Goal: Information Seeking & Learning: Learn about a topic

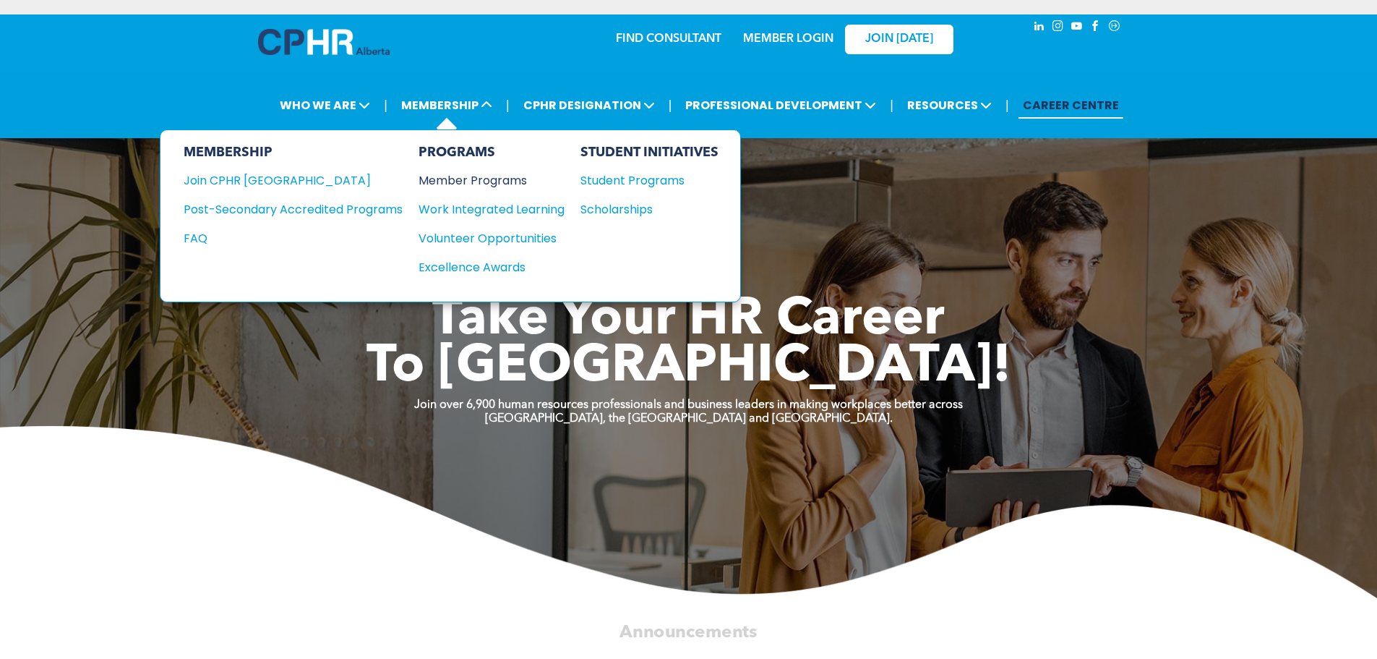
click at [500, 178] on div "Member Programs" at bounding box center [485, 180] width 132 height 18
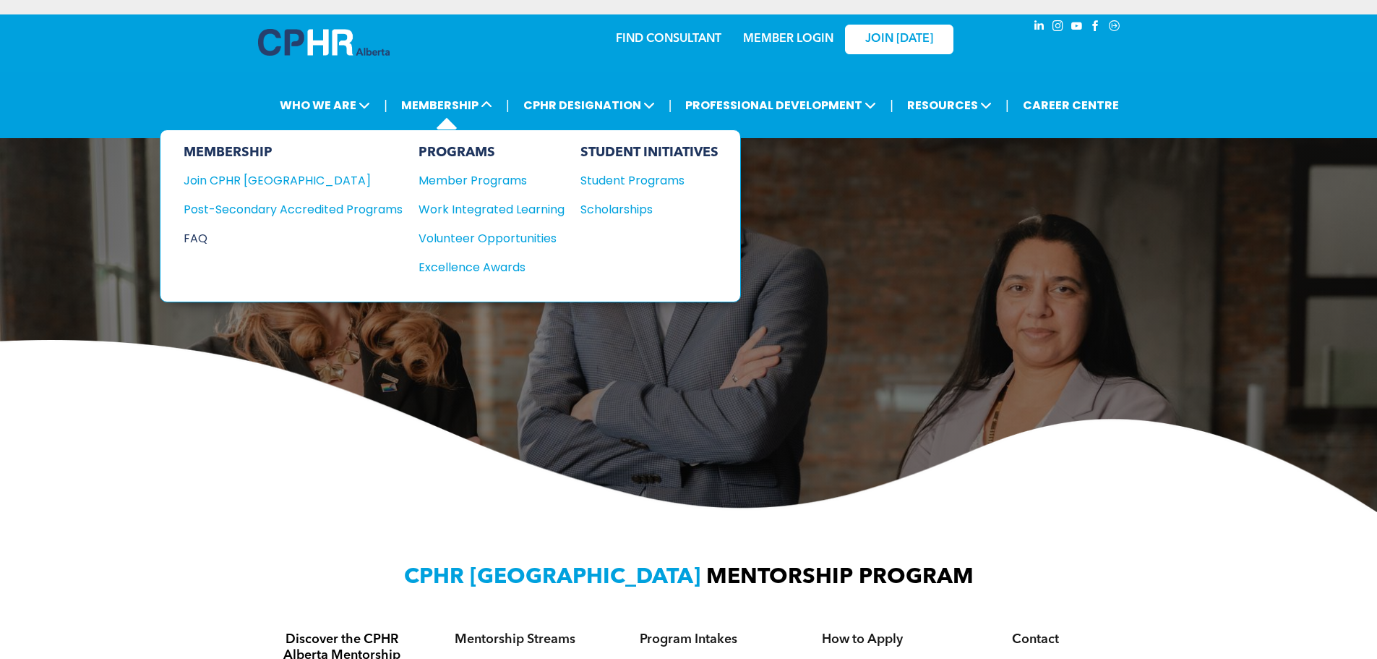
click at [192, 233] on div "FAQ" at bounding box center [282, 238] width 197 height 18
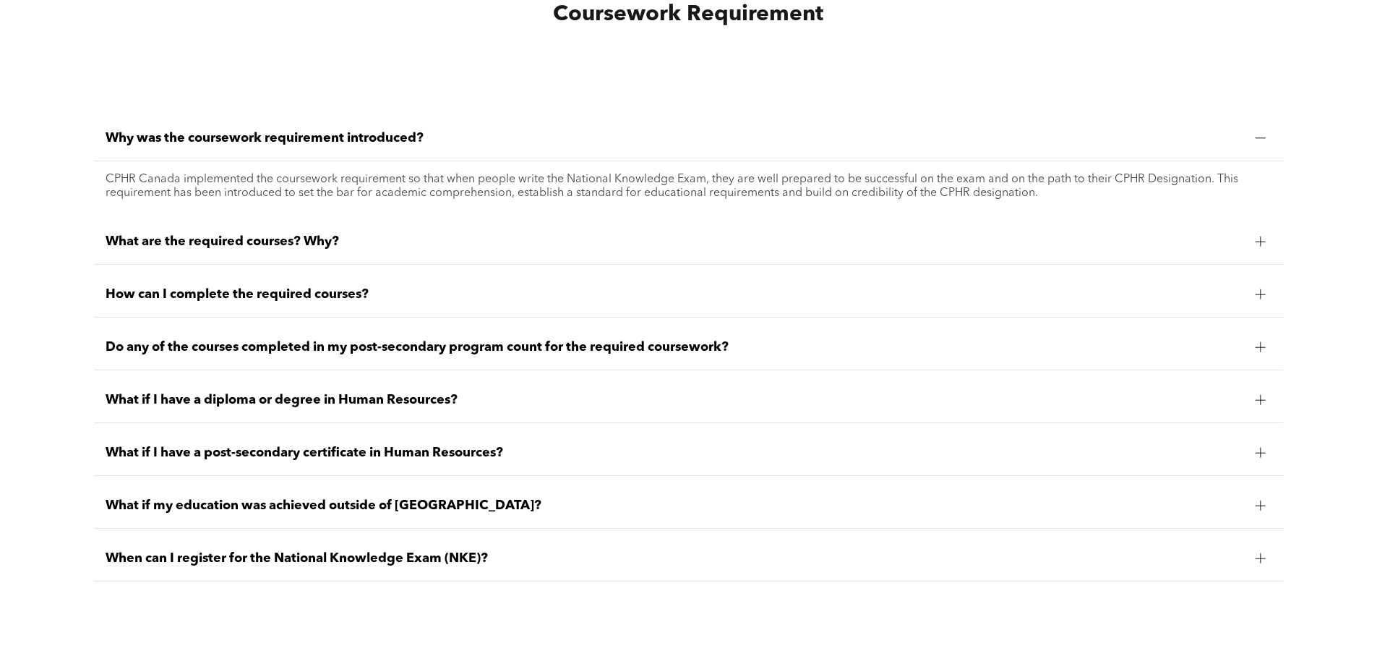
scroll to position [1302, 0]
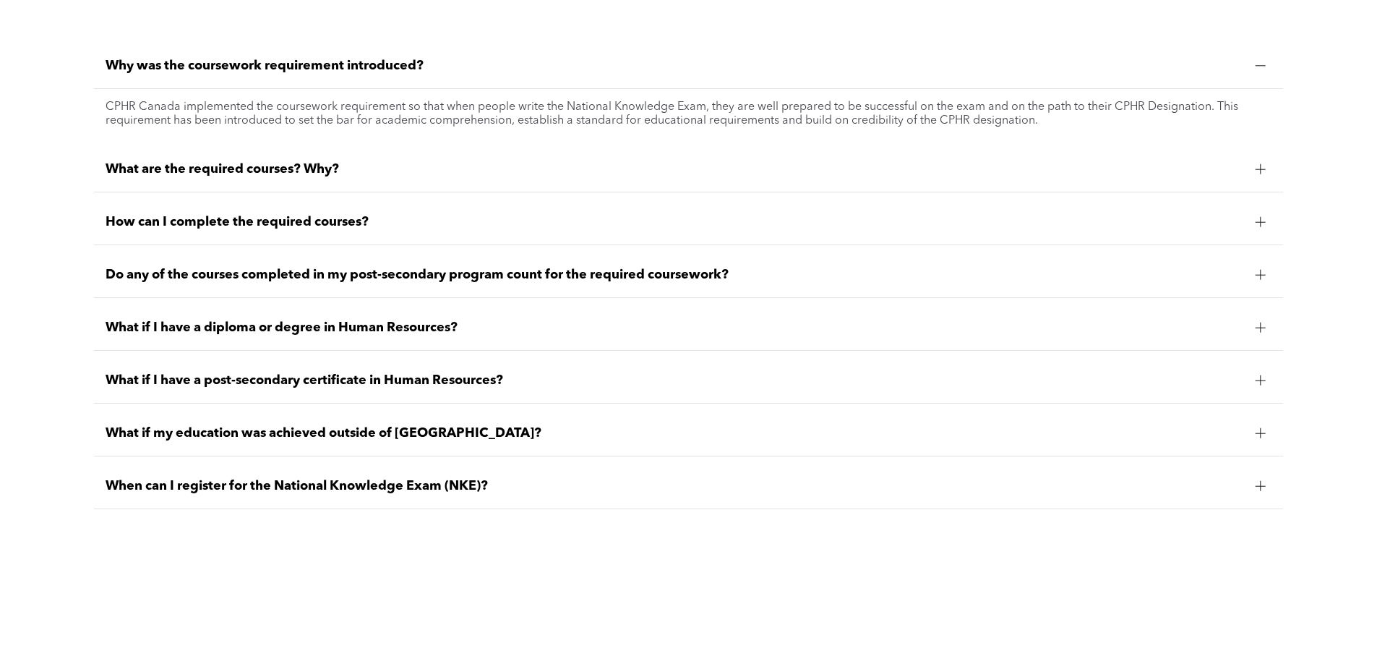
click at [444, 328] on span "What if I have a diploma or degree in Human Resources?" at bounding box center [675, 328] width 1138 height 16
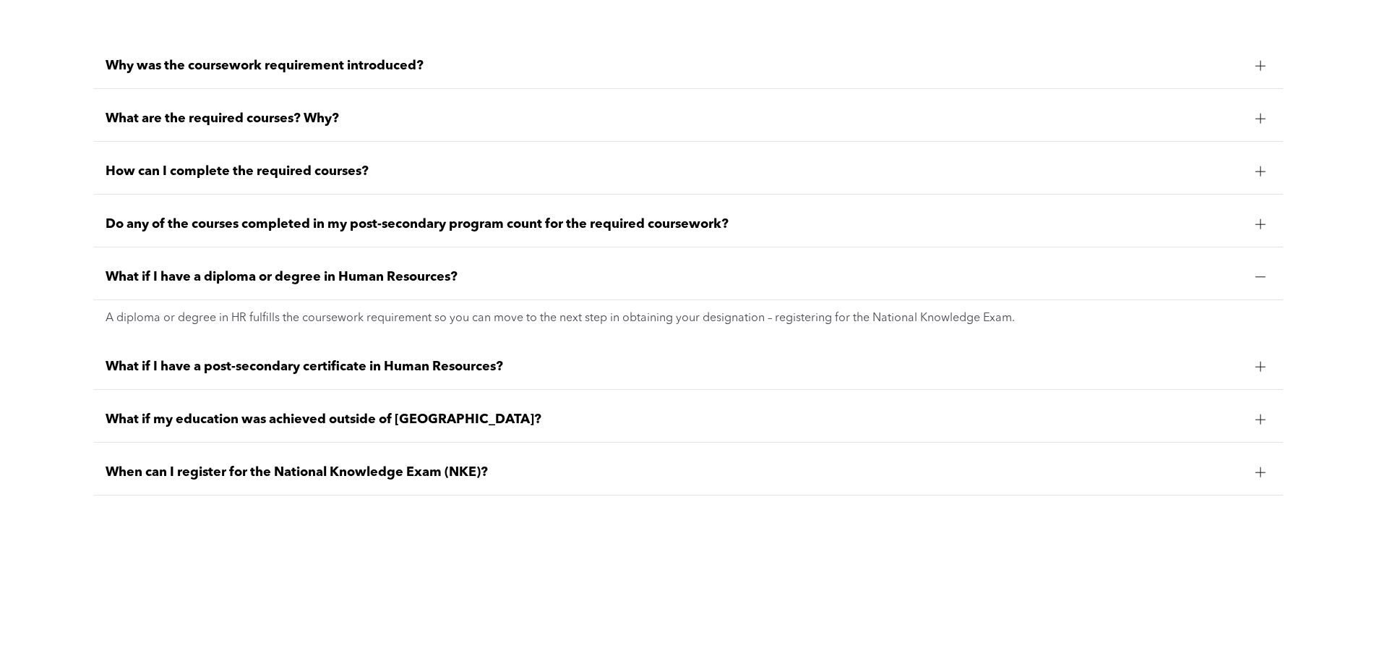
click at [479, 478] on span "When can I register for the National Knowledge Exam (NKE)?" at bounding box center [675, 472] width 1138 height 16
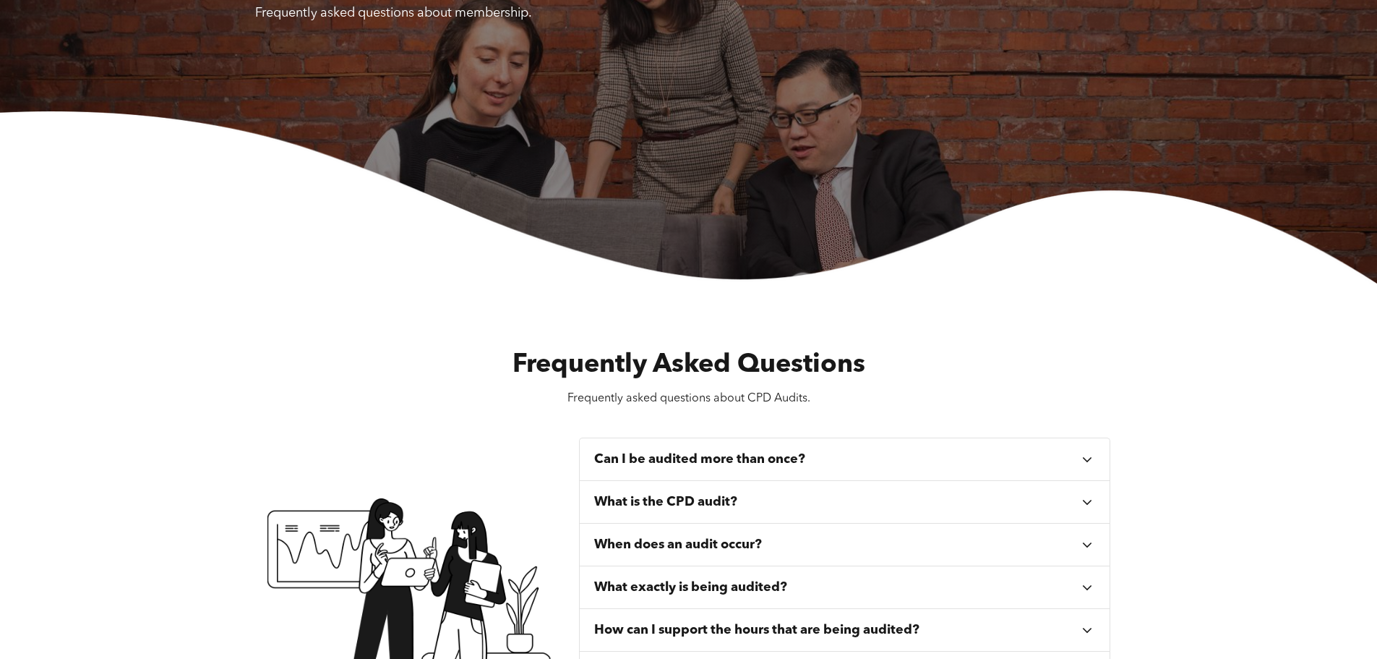
scroll to position [0, 0]
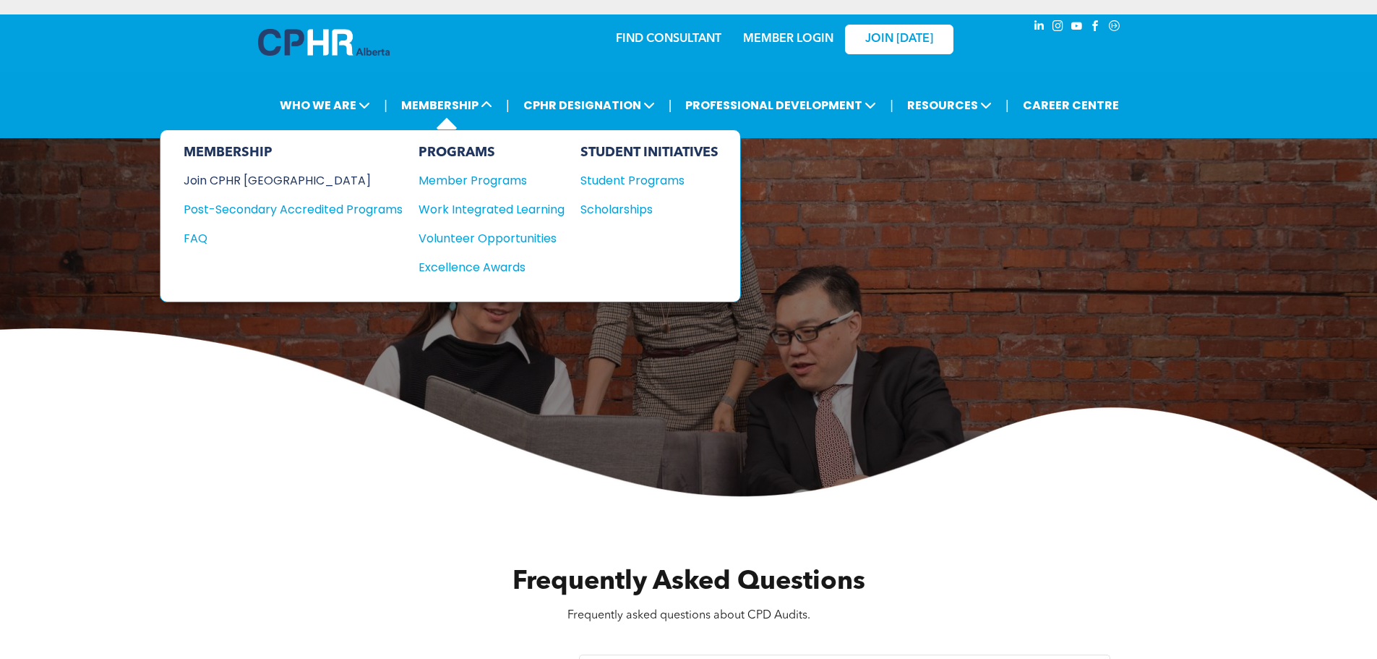
click at [258, 181] on div "Join CPHR [GEOGRAPHIC_DATA]" at bounding box center [282, 180] width 197 height 18
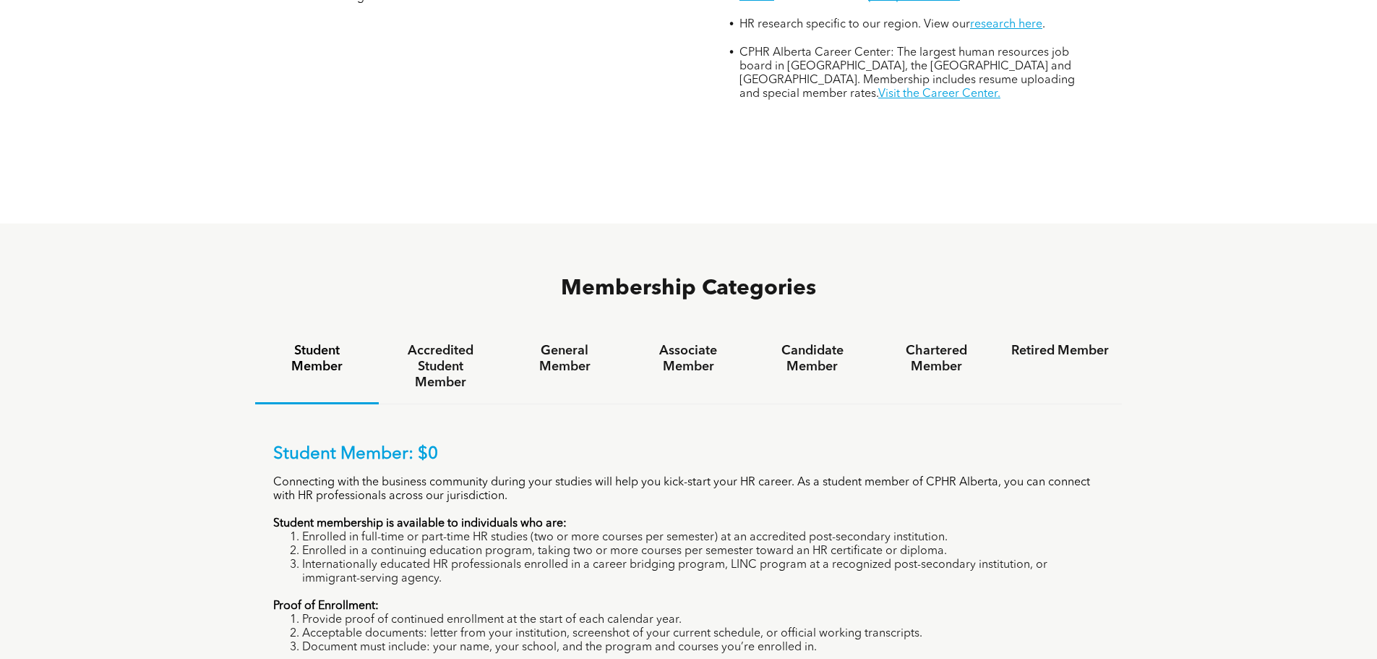
scroll to position [868, 0]
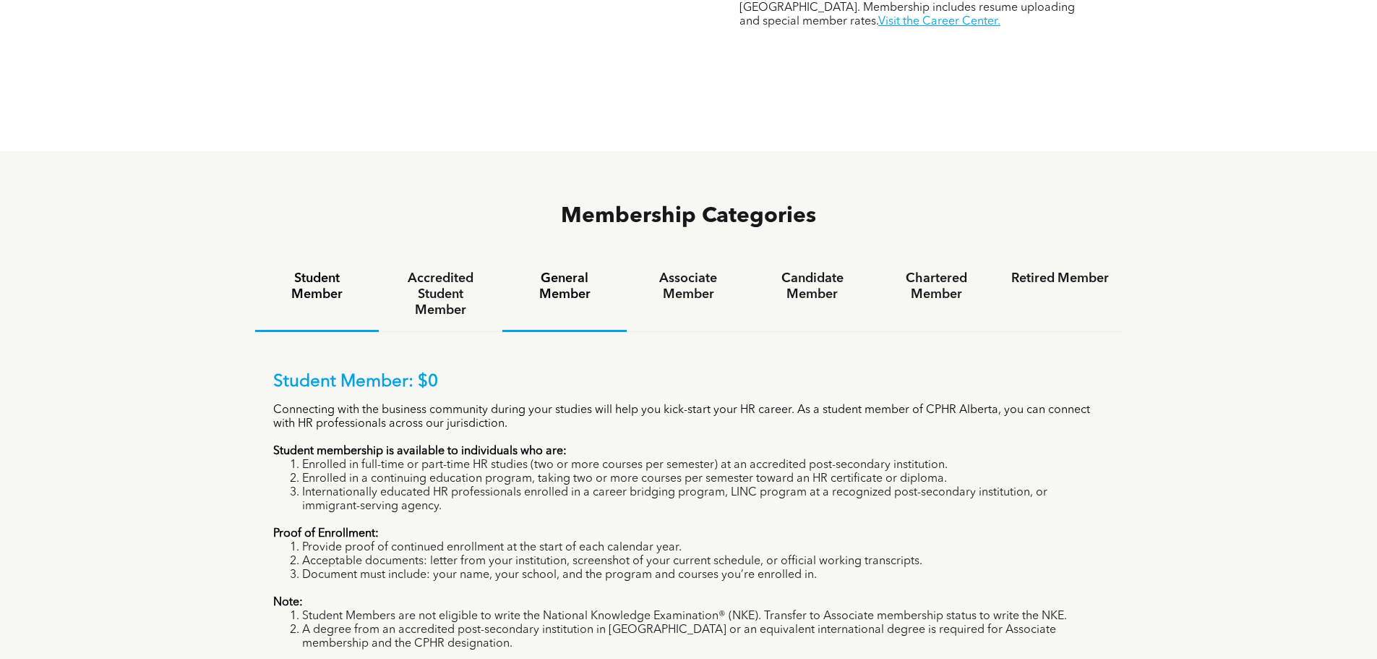
click at [548, 270] on h4 "General Member" at bounding box center [565, 286] width 98 height 32
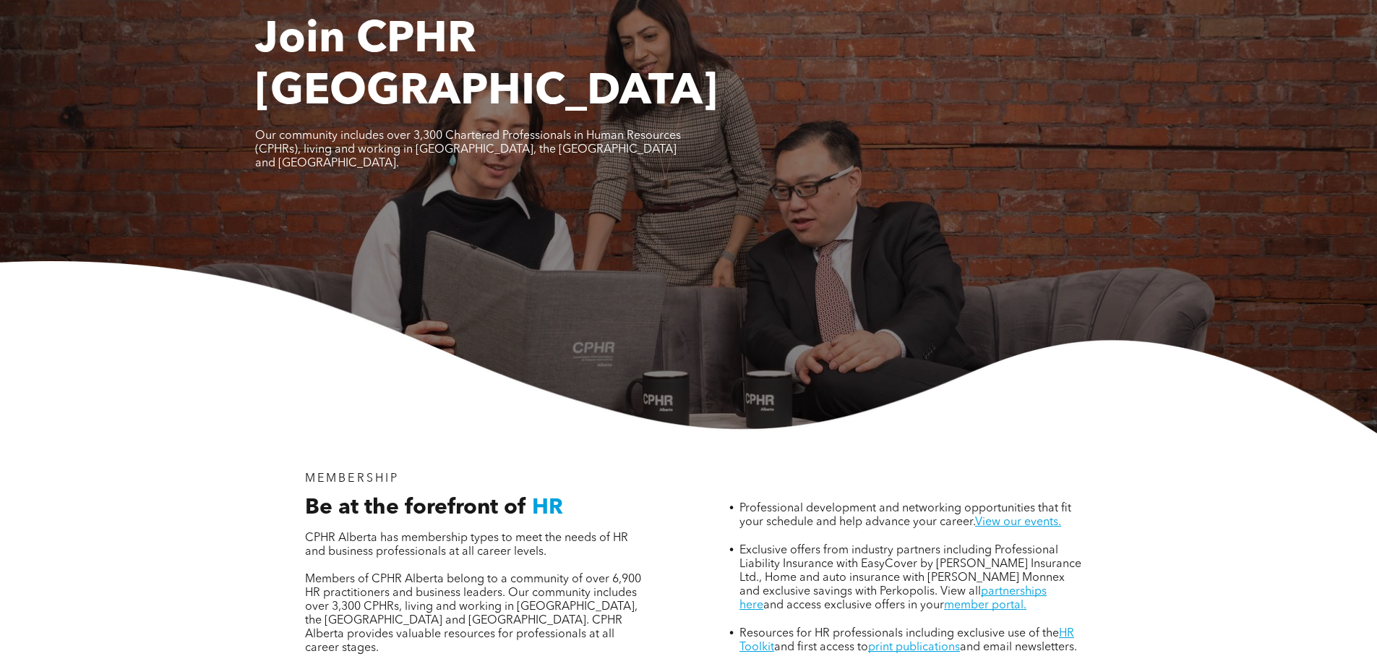
scroll to position [0, 0]
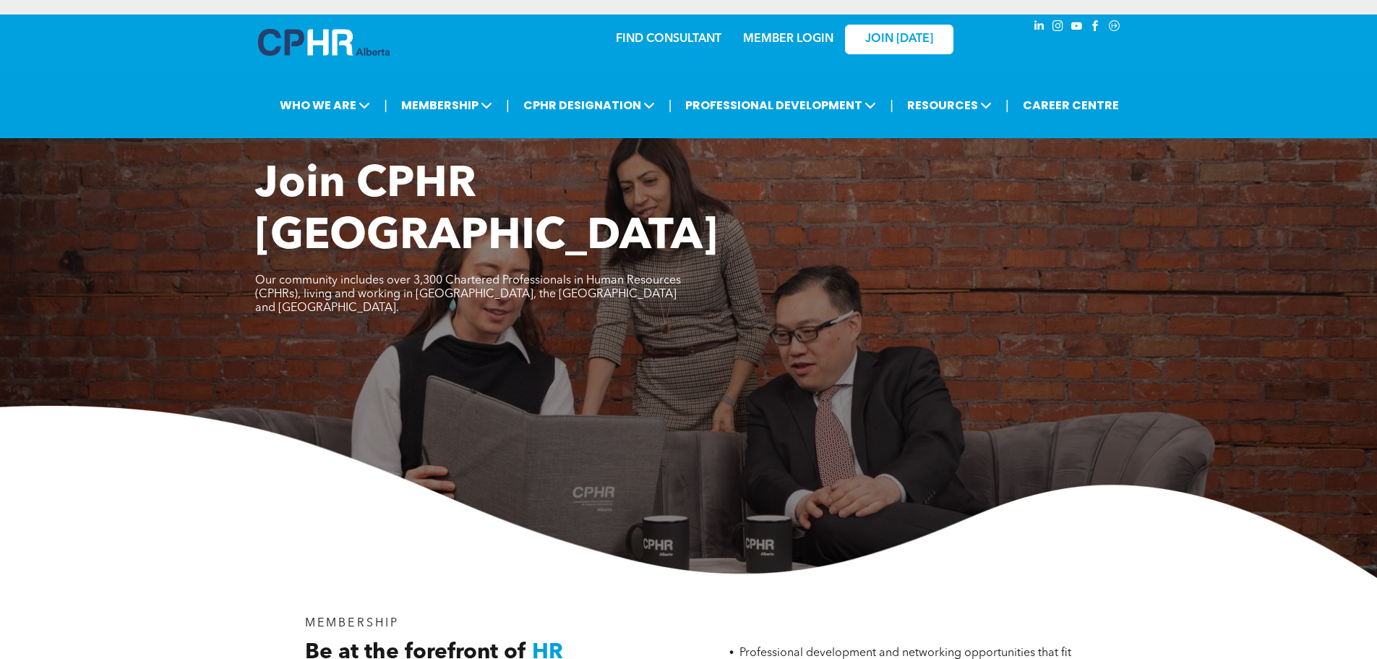
click at [817, 37] on link "MEMBER LOGIN" at bounding box center [788, 39] width 90 height 12
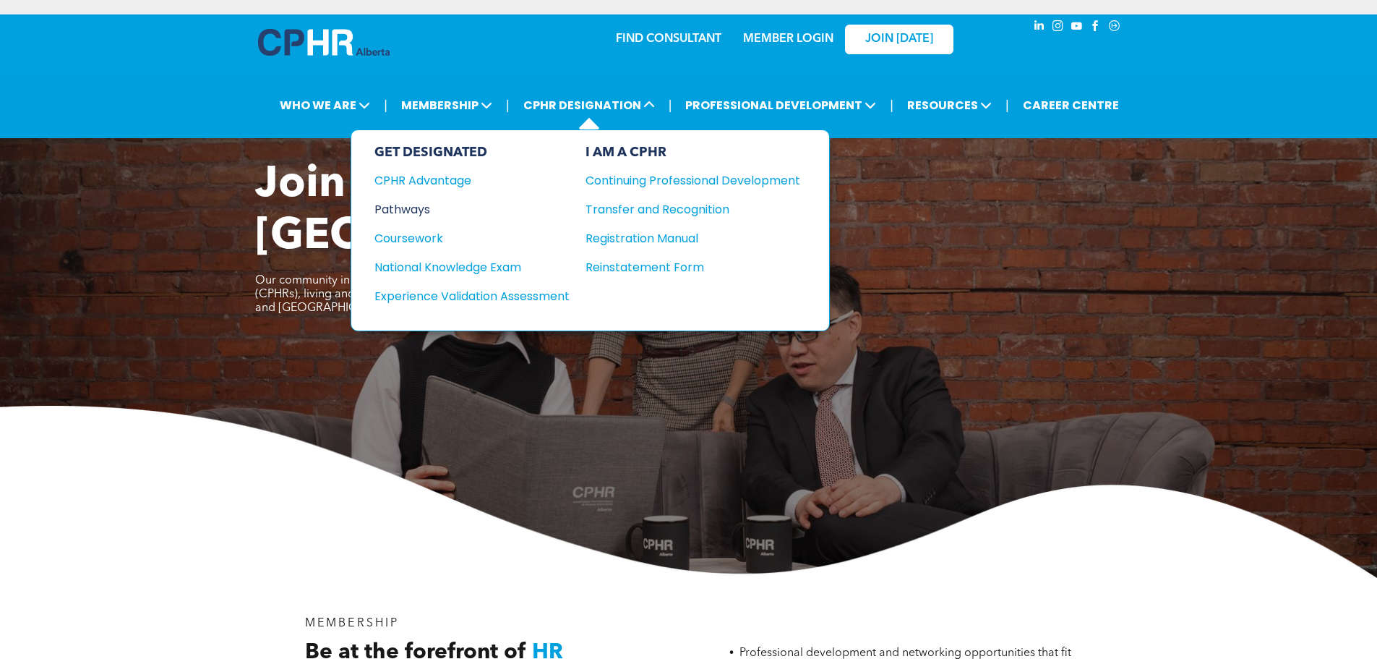
click at [418, 206] on div "Pathways" at bounding box center [463, 209] width 176 height 18
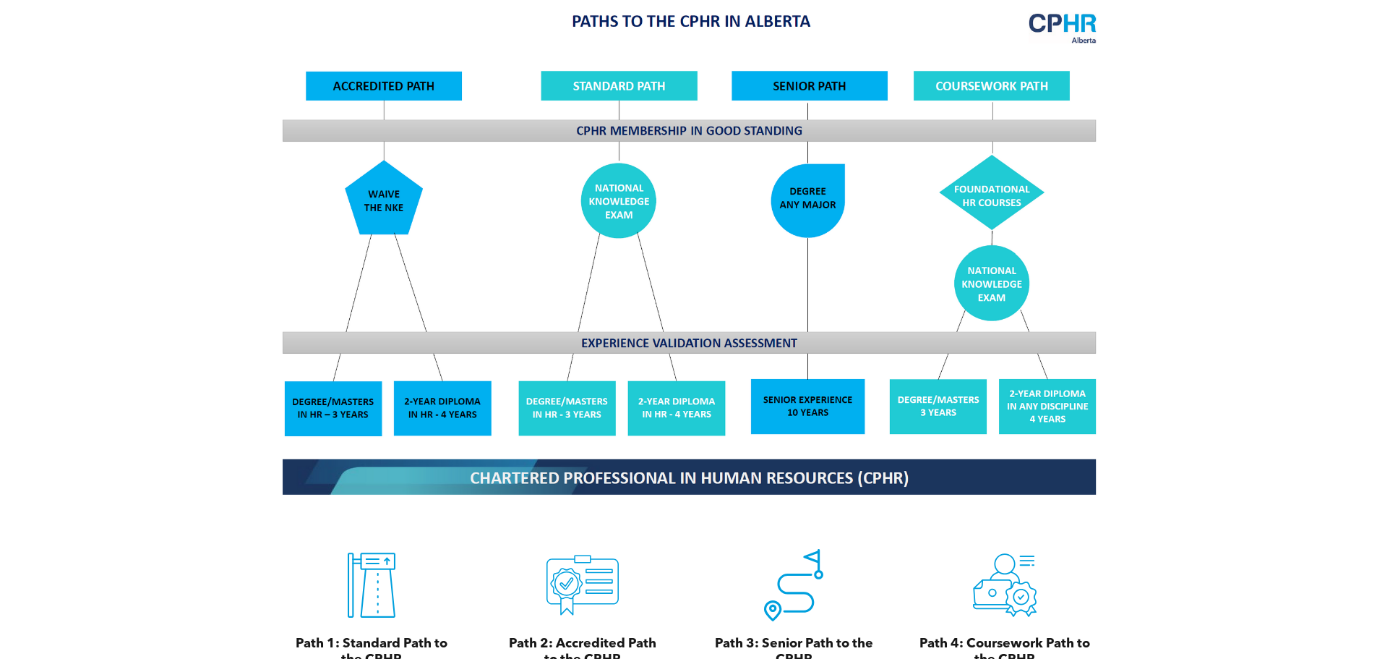
scroll to position [1302, 0]
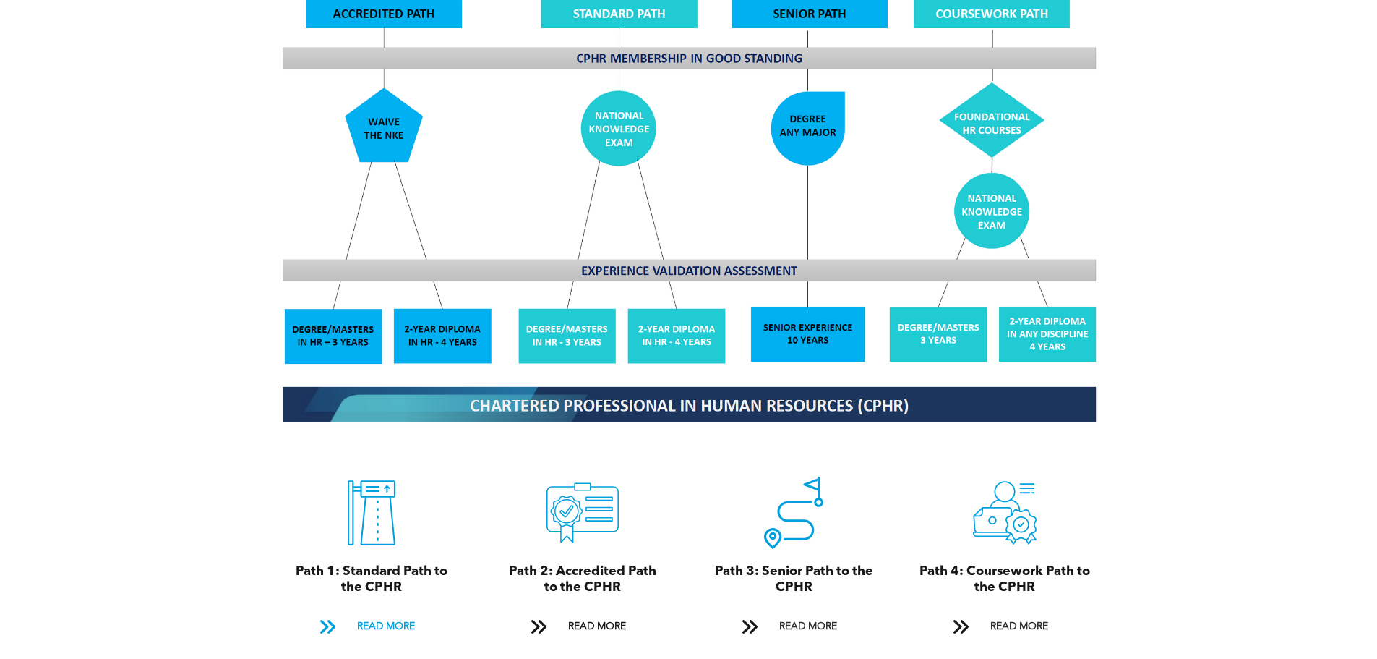
click at [377, 613] on span "READ MORE" at bounding box center [386, 626] width 68 height 27
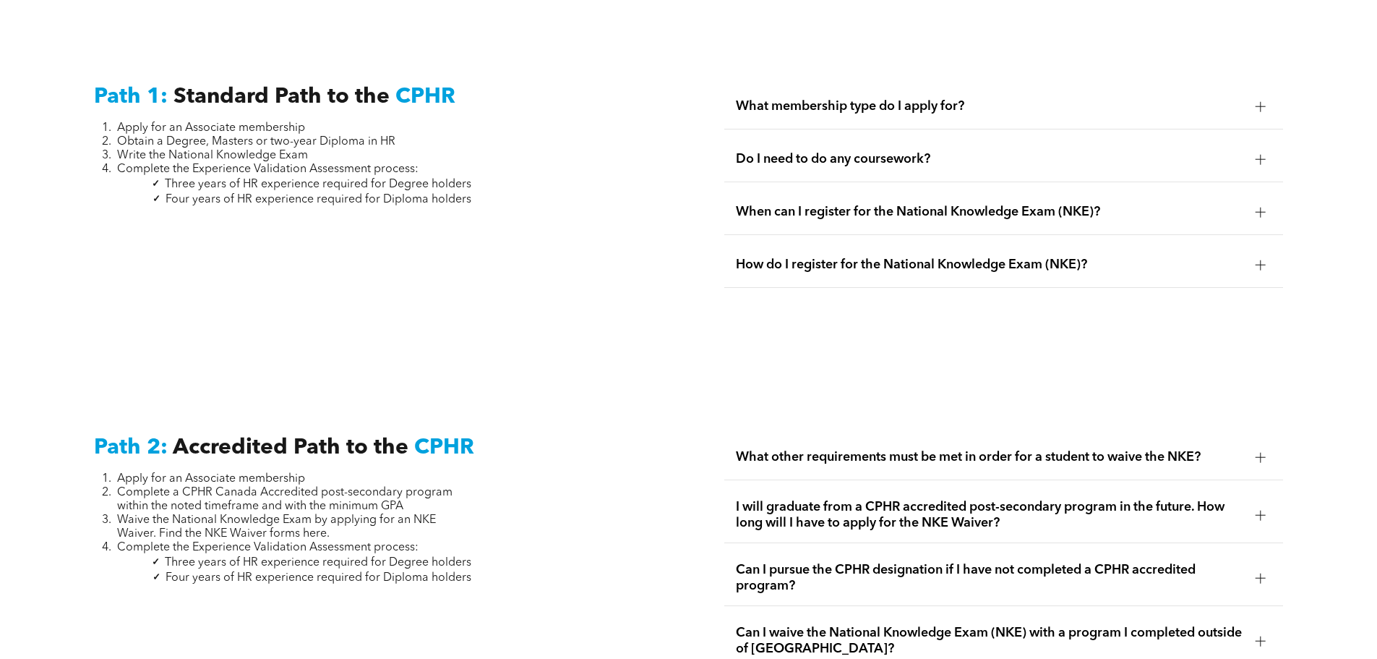
click at [1267, 201] on div at bounding box center [1261, 212] width 22 height 22
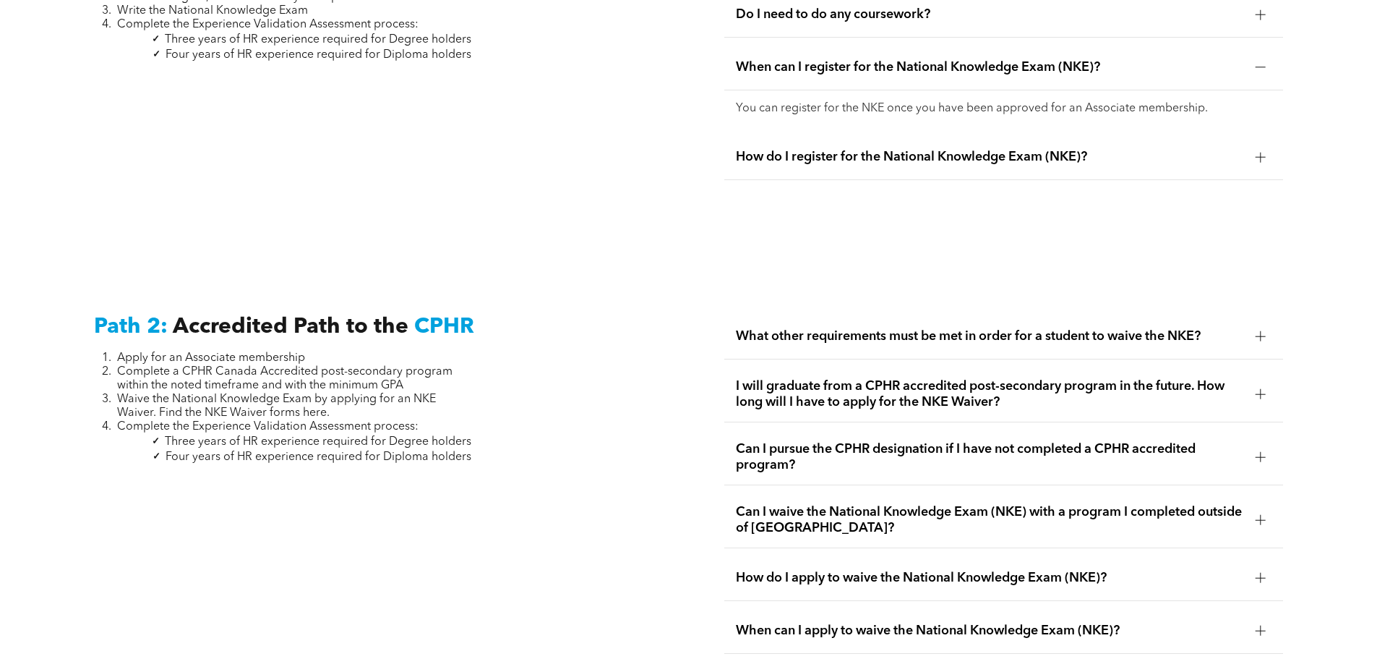
scroll to position [2230, 0]
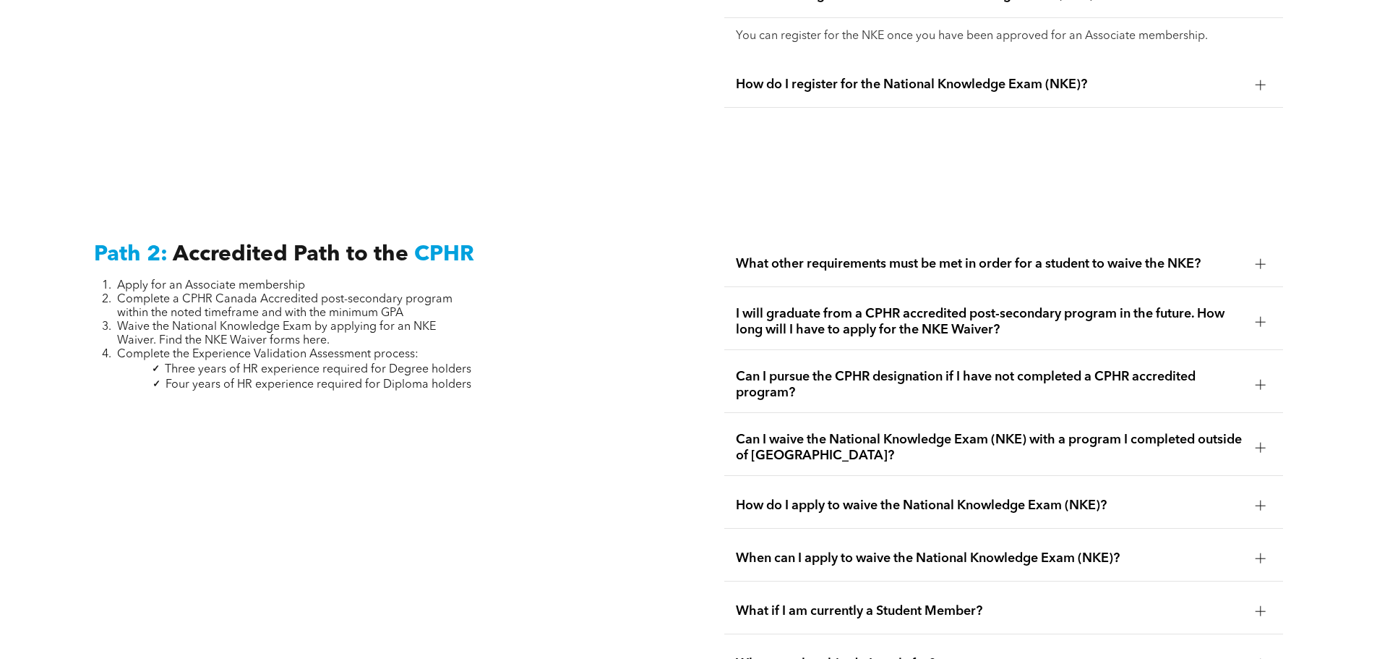
click at [1202, 256] on span "What other requirements must be met in order for a student to waive the NKE?" at bounding box center [990, 264] width 508 height 16
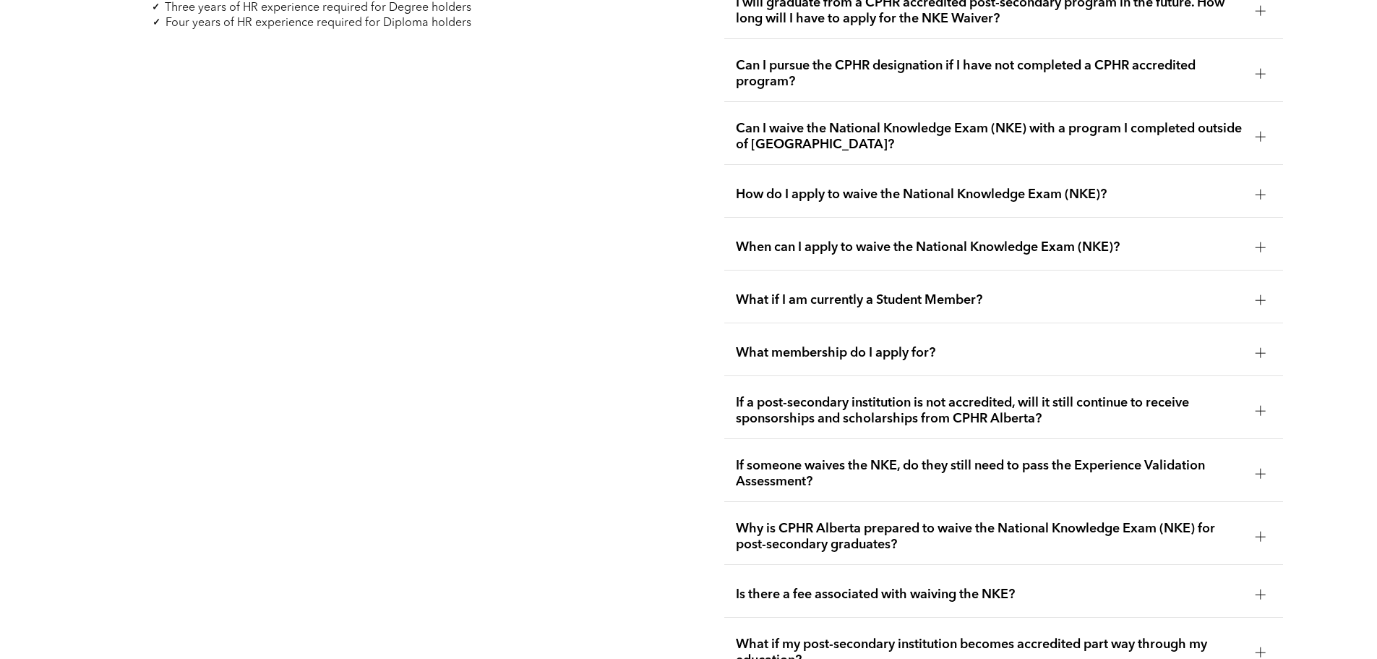
scroll to position [2736, 0]
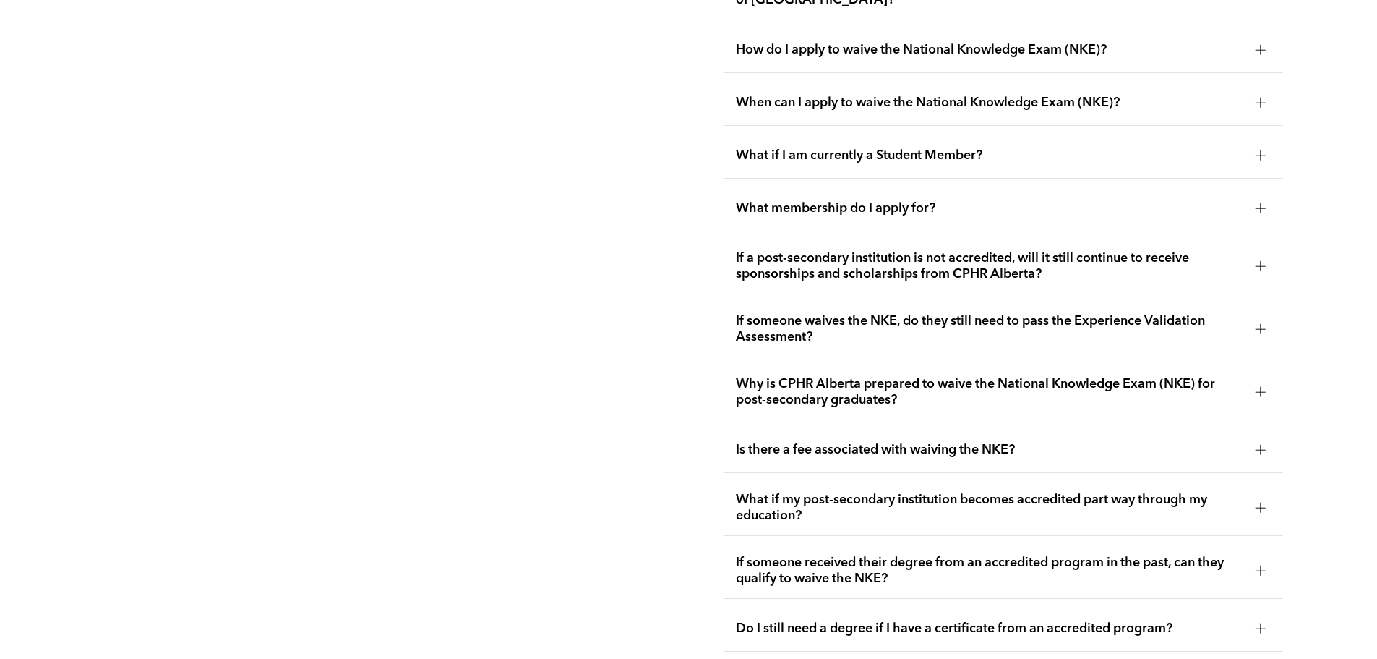
click at [1270, 197] on div at bounding box center [1261, 208] width 22 height 22
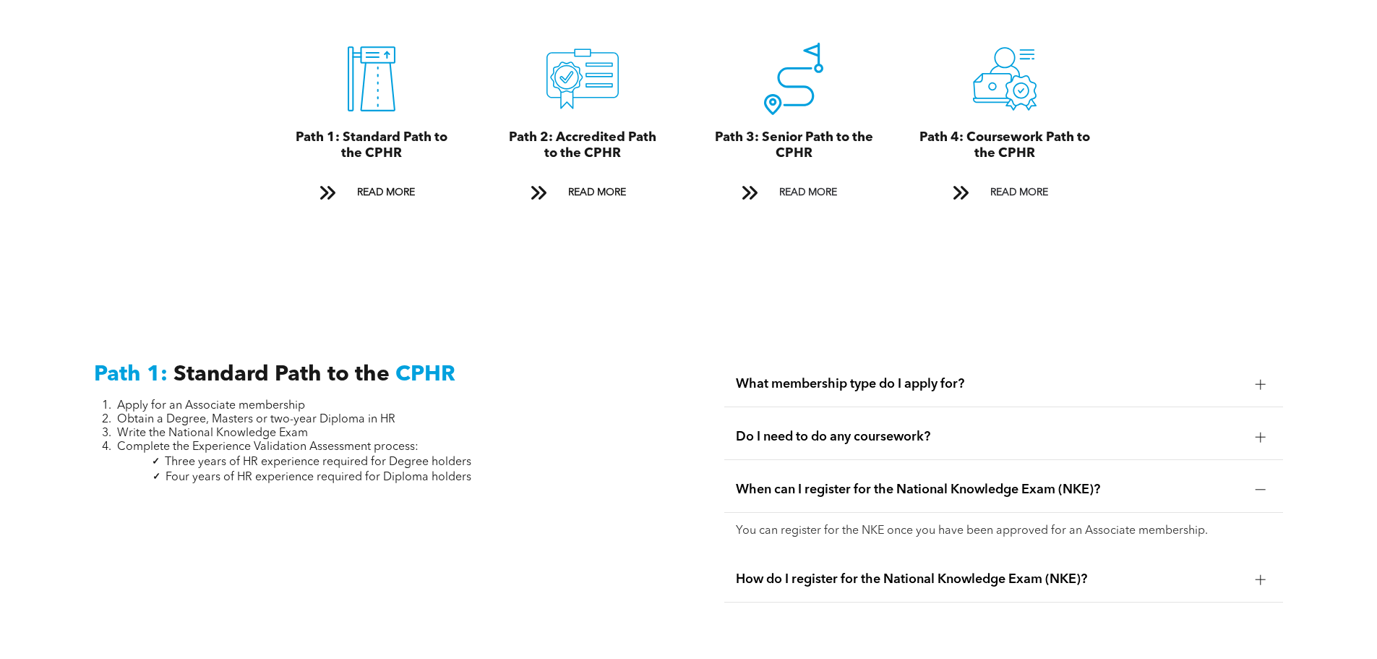
scroll to position [1880, 0]
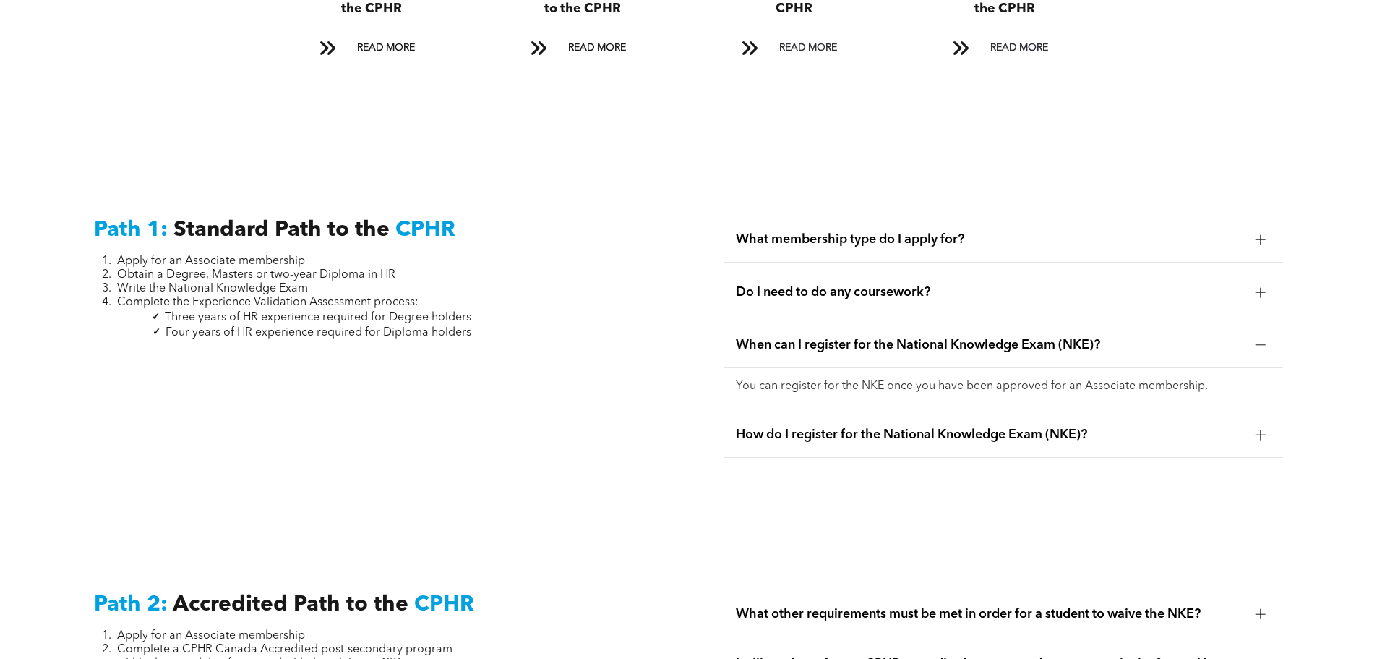
click at [824, 284] on span "Do I need to do any coursework?" at bounding box center [990, 292] width 508 height 16
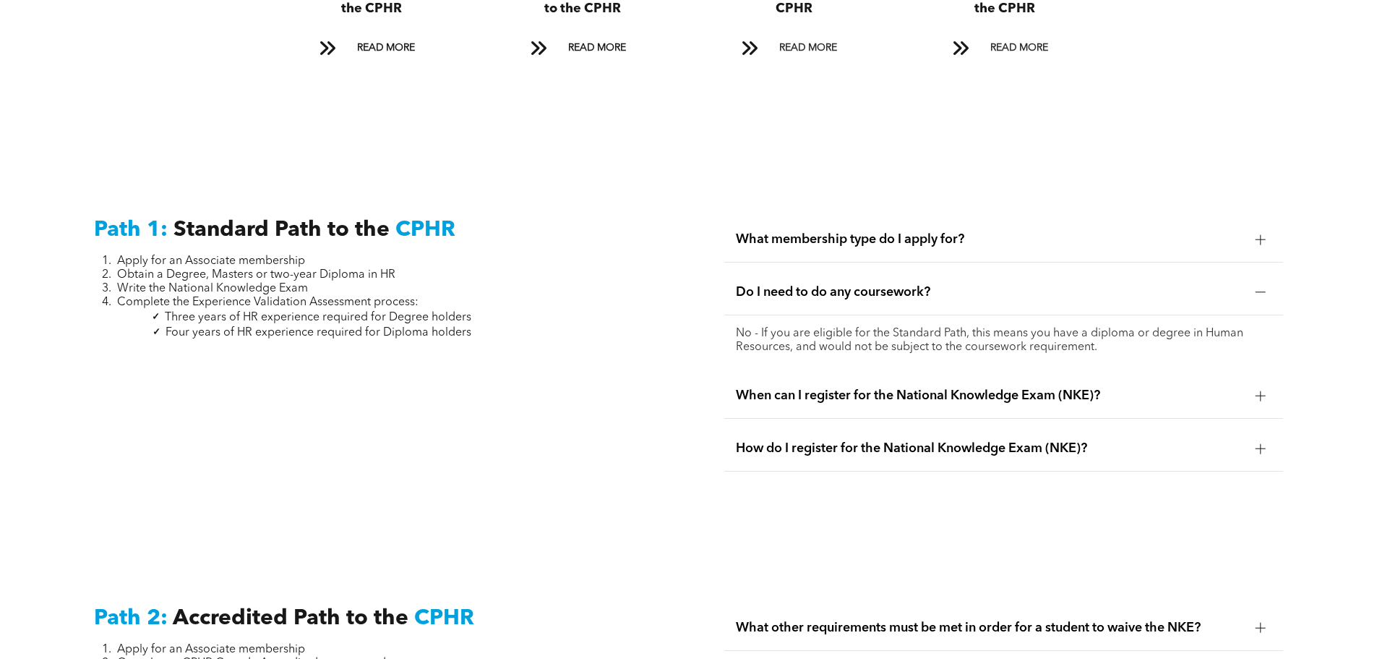
click at [791, 388] on span "When can I register for the National Knowledge Exam (NKE)?" at bounding box center [990, 396] width 508 height 16
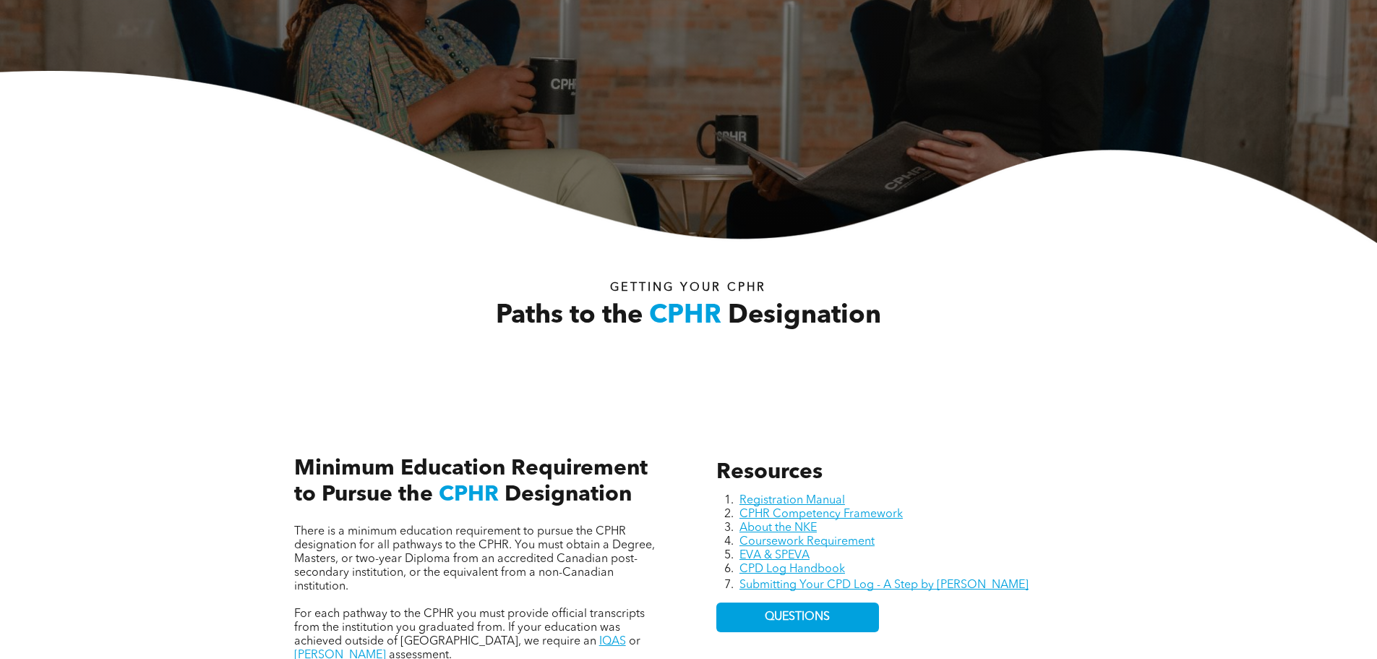
scroll to position [0, 0]
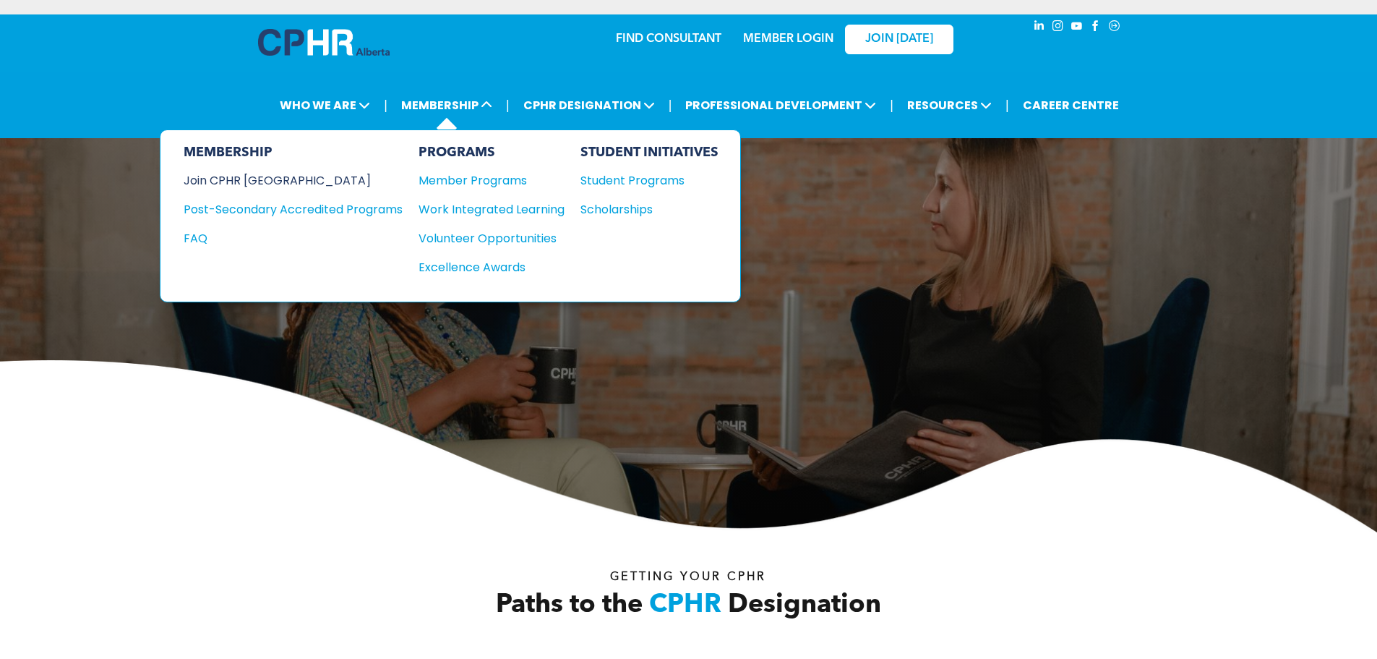
click at [283, 182] on div "Join CPHR [GEOGRAPHIC_DATA]" at bounding box center [282, 180] width 197 height 18
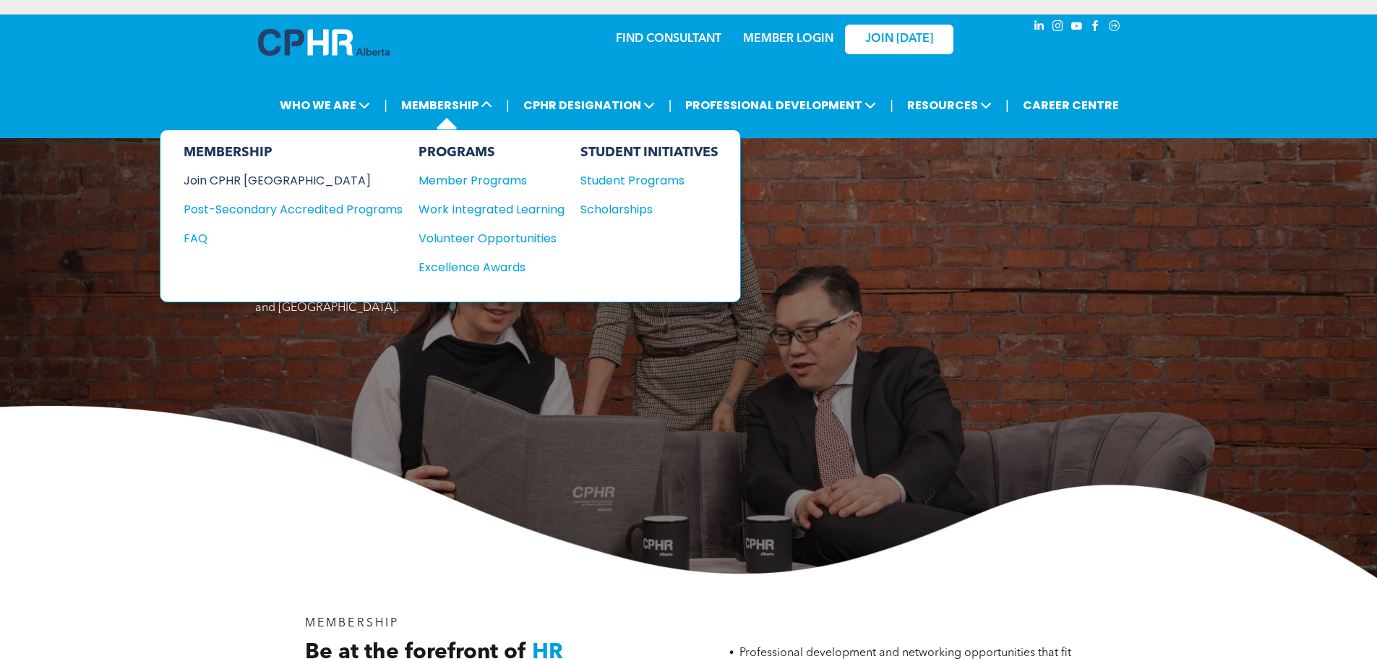
click at [269, 179] on div "Join CPHR [GEOGRAPHIC_DATA]" at bounding box center [282, 180] width 197 height 18
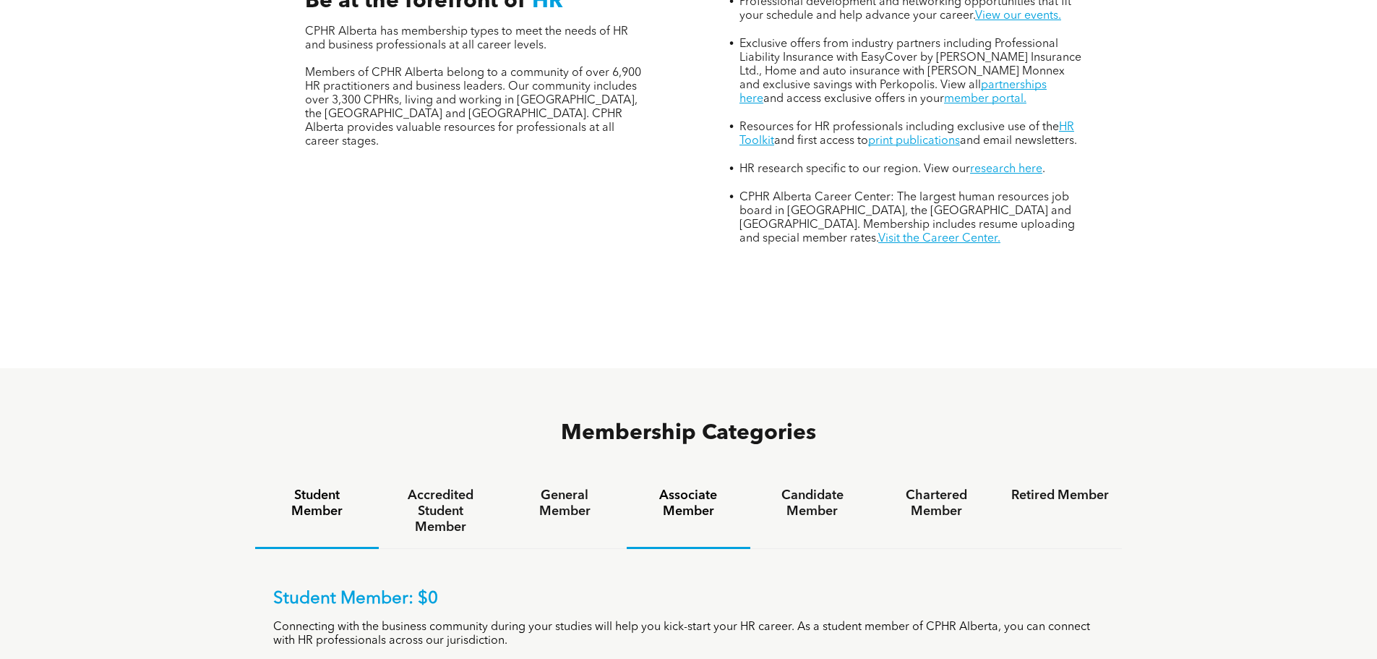
scroll to position [868, 0]
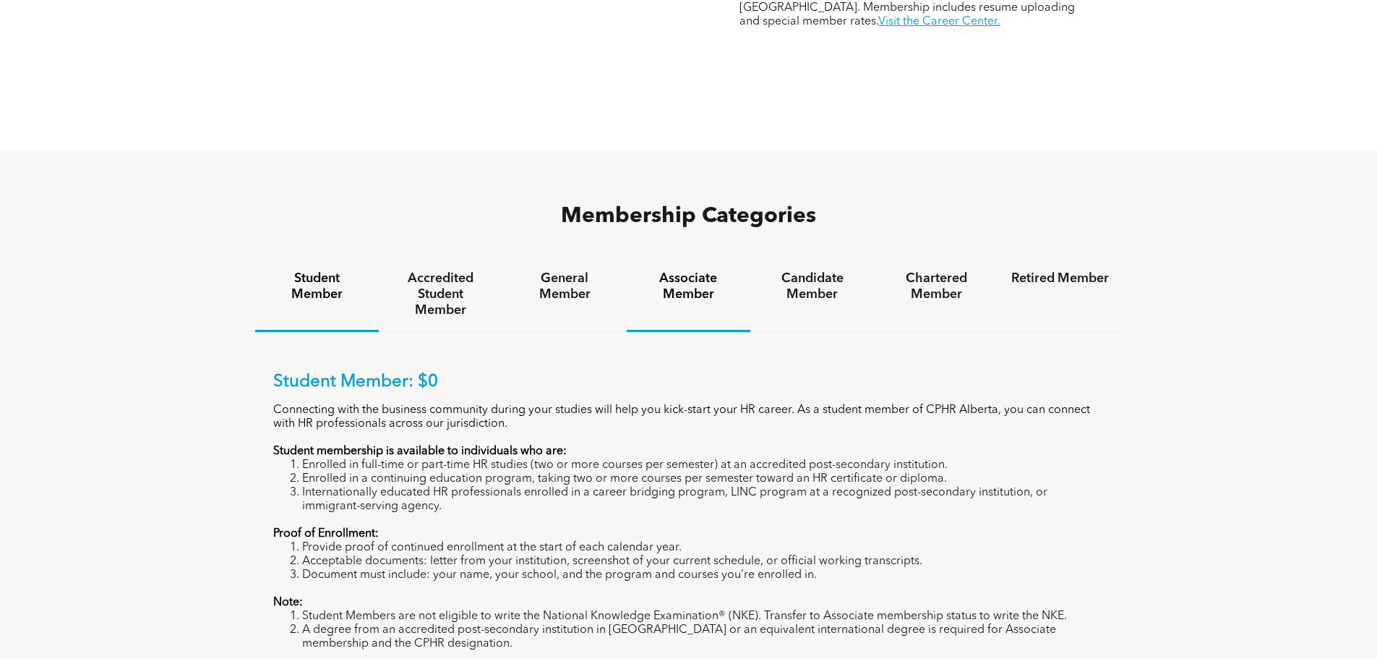
click at [689, 270] on h4 "Associate Member" at bounding box center [689, 286] width 98 height 32
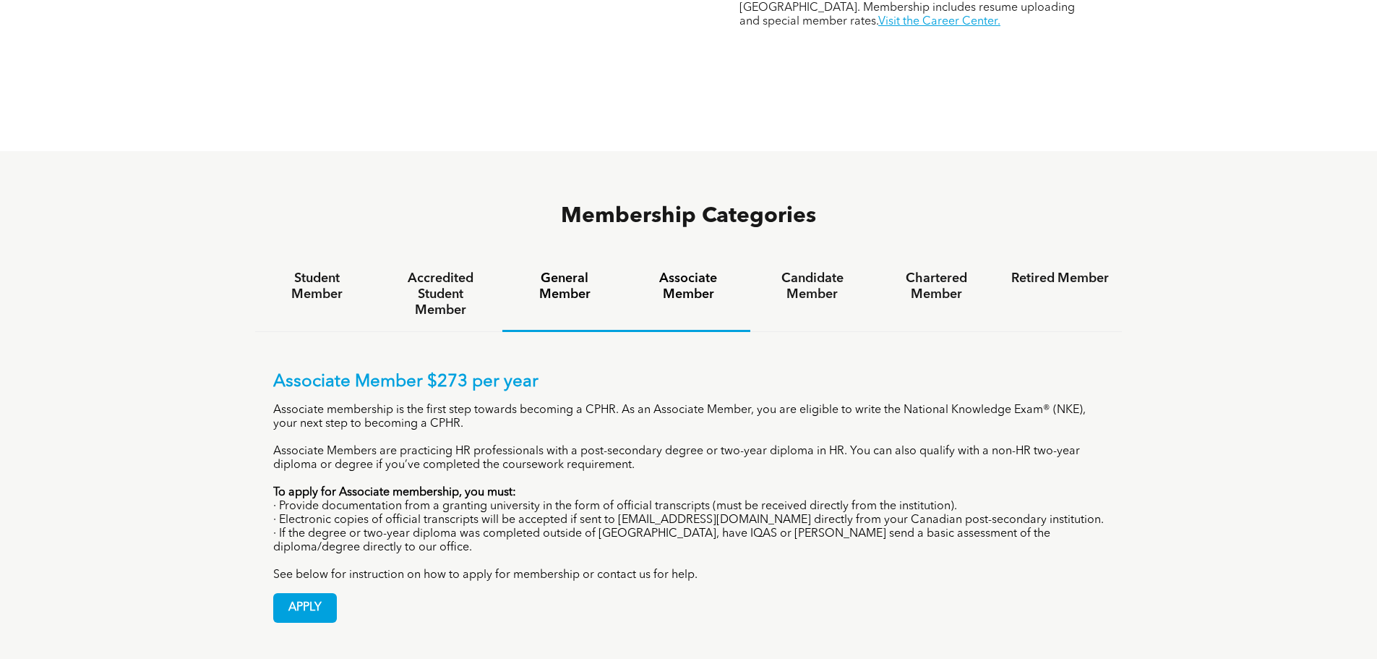
click at [564, 270] on h4 "General Member" at bounding box center [565, 286] width 98 height 32
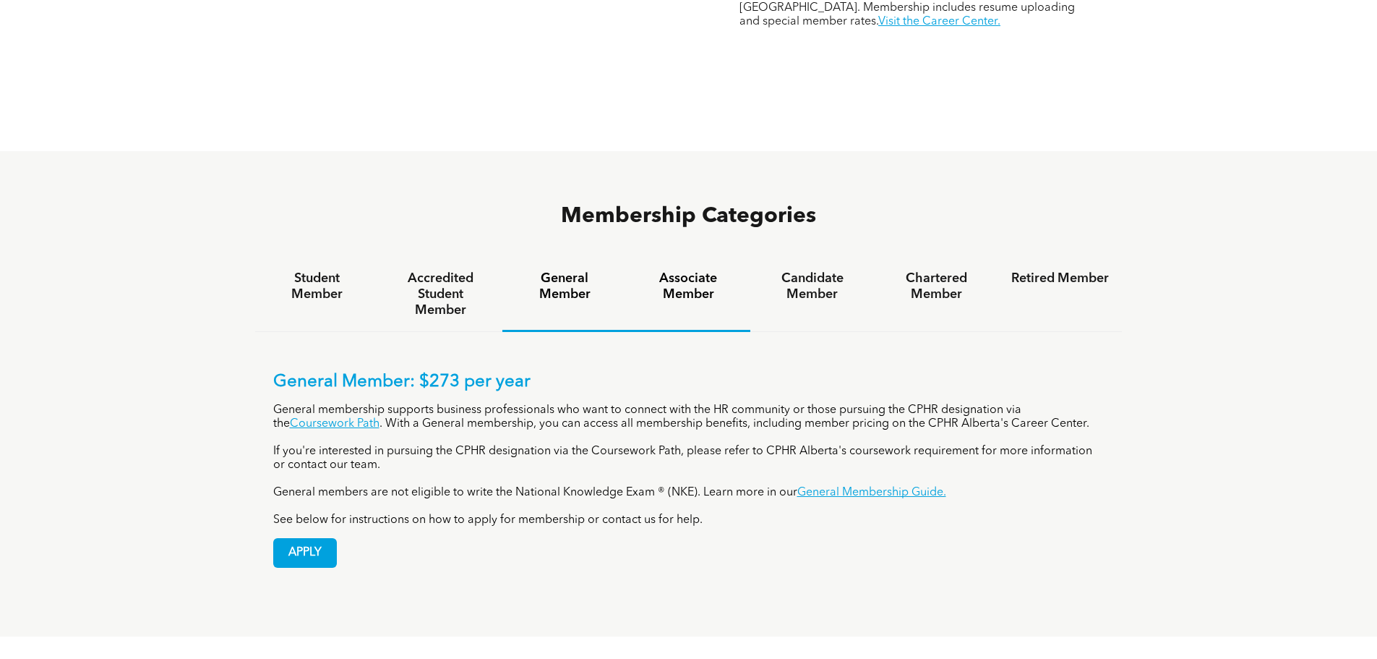
click at [693, 270] on h4 "Associate Member" at bounding box center [689, 286] width 98 height 32
